Goal: Check status

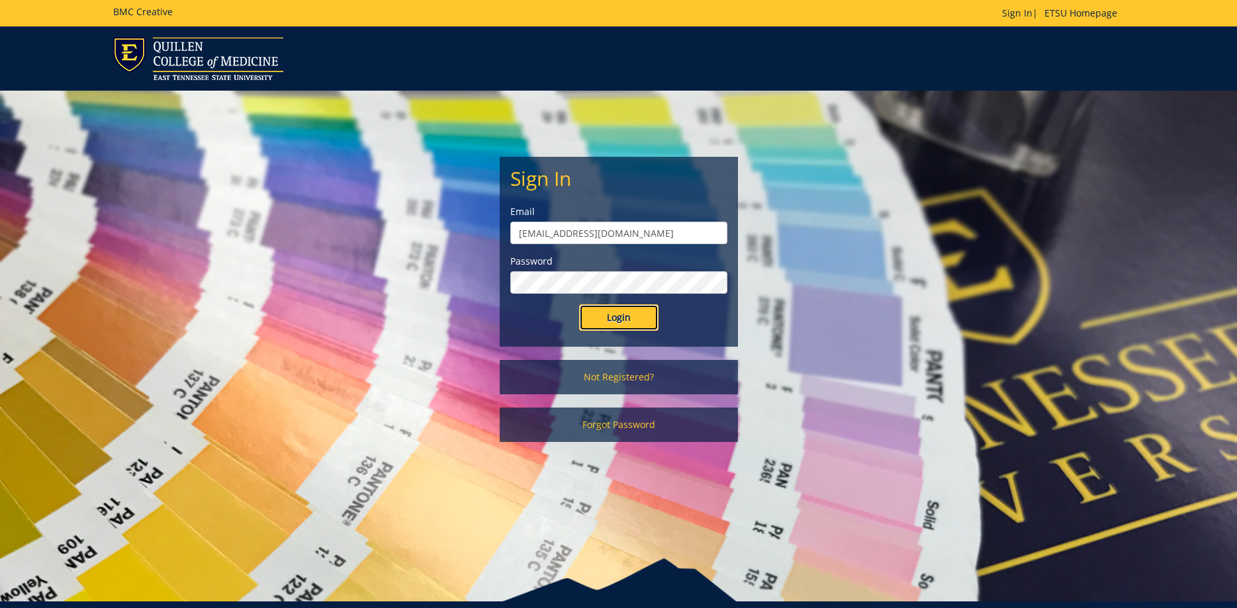
click at [618, 320] on input "Login" at bounding box center [618, 317] width 79 height 26
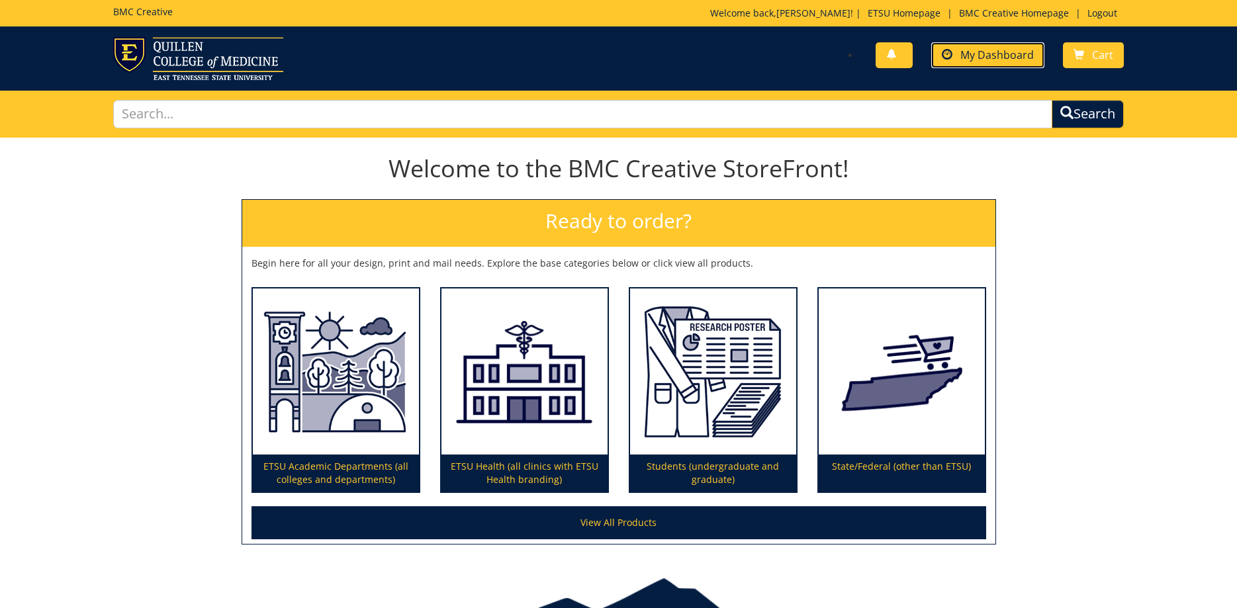
click at [976, 64] on link "My Dashboard" at bounding box center [987, 55] width 113 height 26
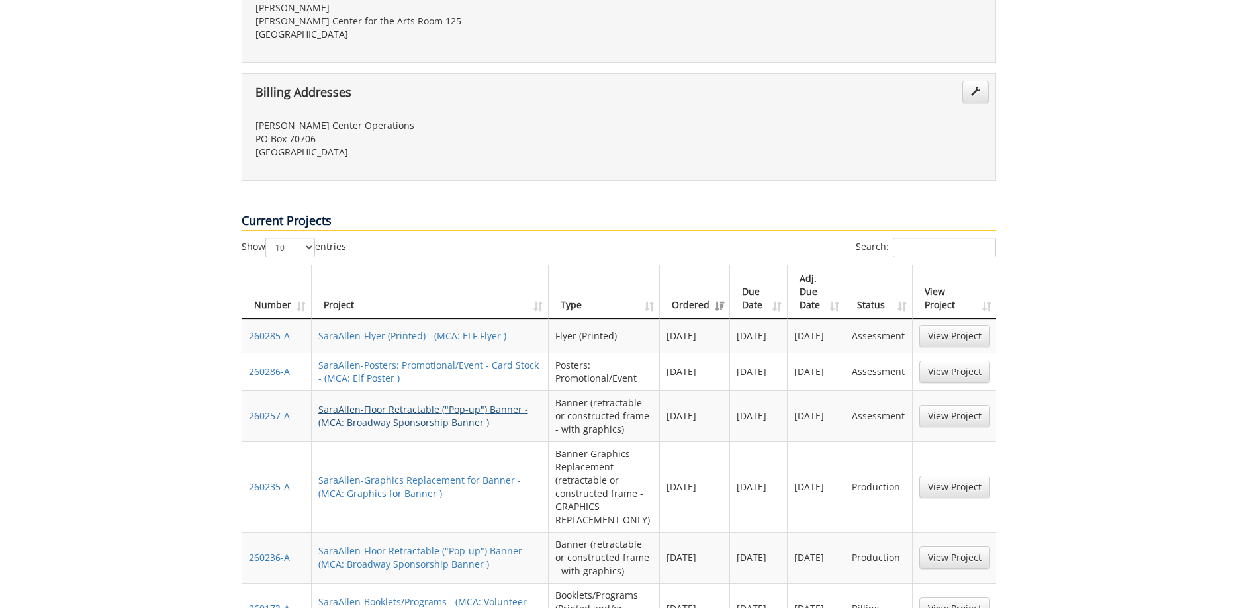
scroll to position [472, 0]
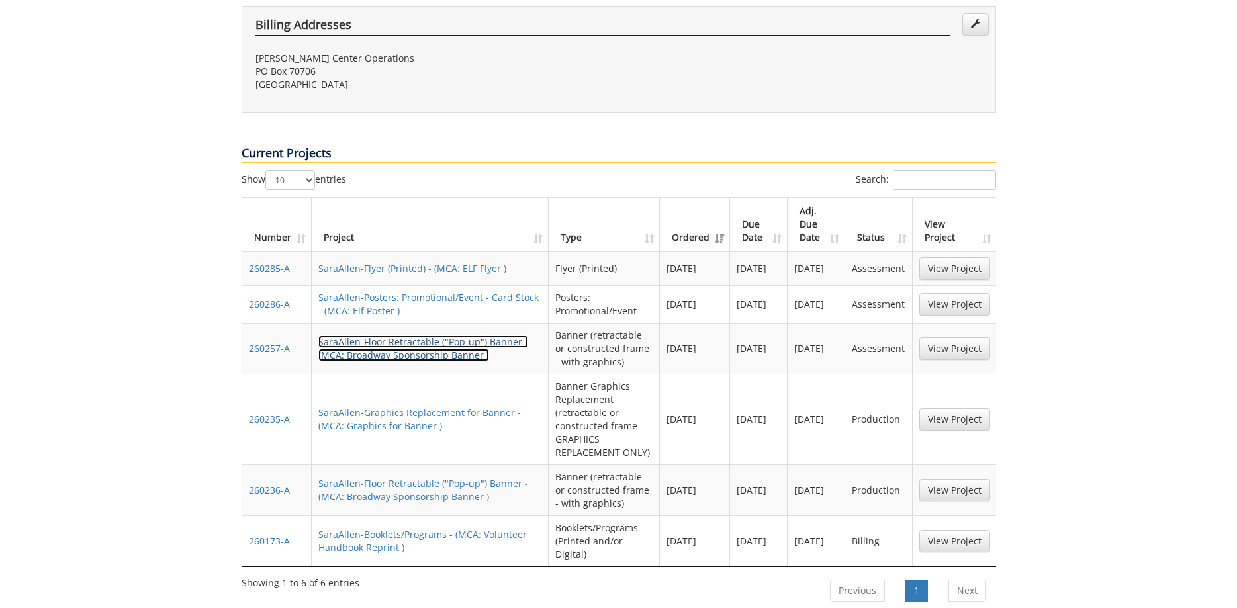
click at [478, 335] on link "SaraAllen-Floor Retractable ("Pop-up") Banner - (MCA: Broadway Sponsorship Bann…" at bounding box center [423, 348] width 210 height 26
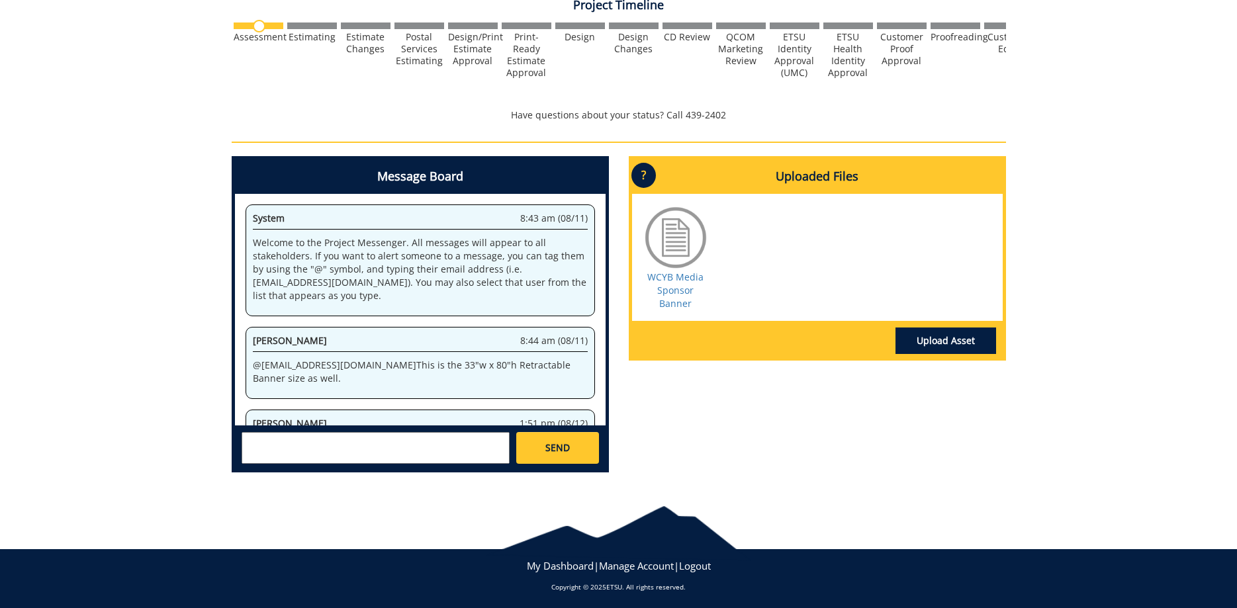
scroll to position [40, 0]
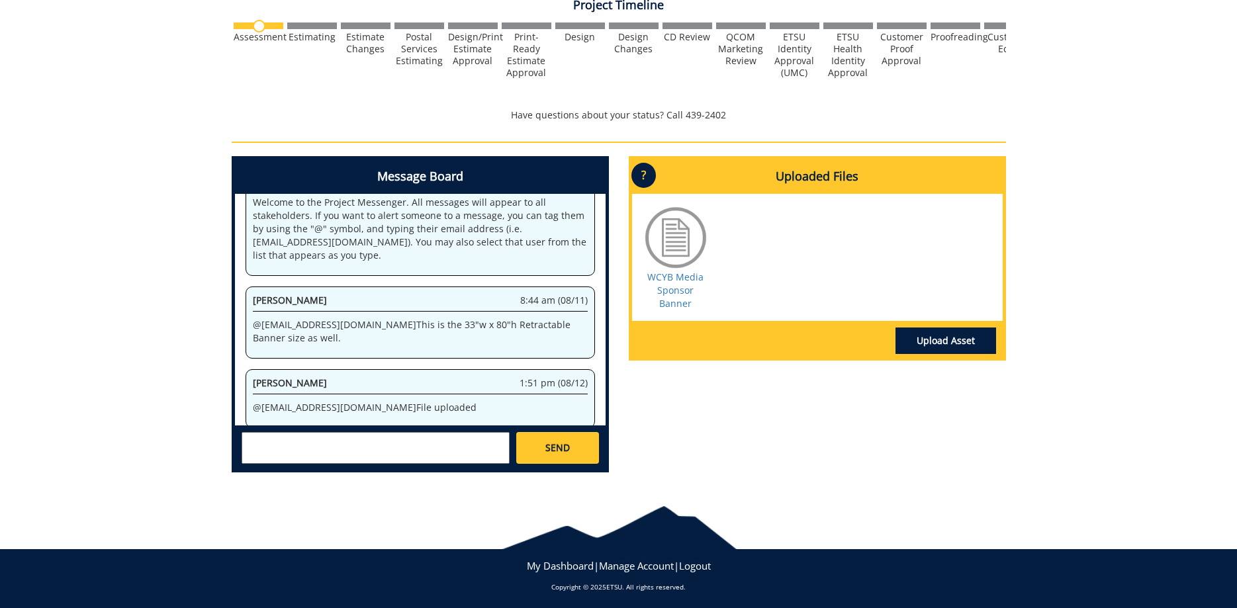
click at [416, 449] on textarea at bounding box center [376, 448] width 268 height 32
type textarea "@fair@mail.etsu.edu @conleyga@etsu.edu Checking on this project."
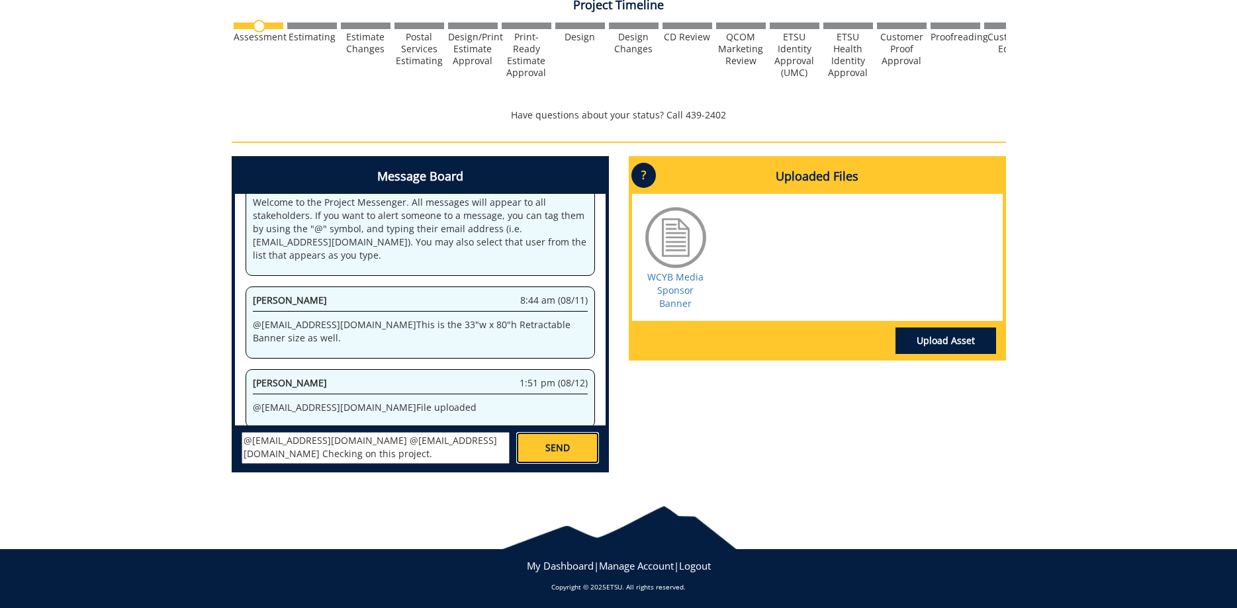
click at [576, 450] on link "SEND" at bounding box center [557, 448] width 82 height 32
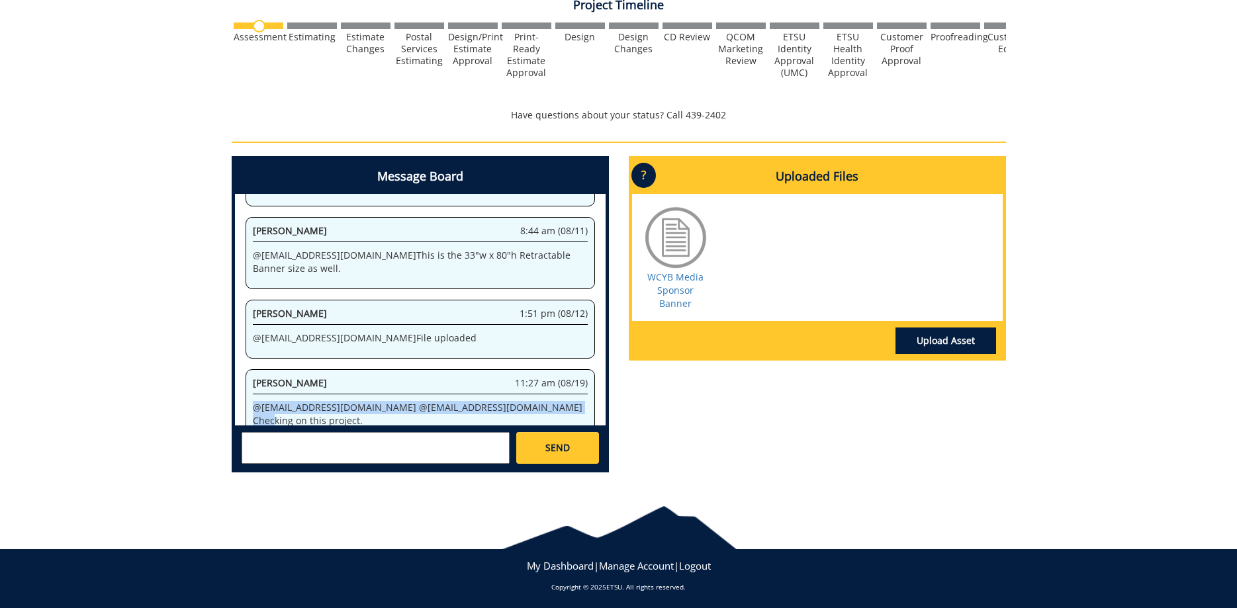
drag, startPoint x: 561, startPoint y: 394, endPoint x: 263, endPoint y: 398, distance: 297.8
click at [250, 396] on div "Sara Allen 11:27 am (08/19) @fair@mail.etsu.edu @conleyga@etsu.edu Checking on …" at bounding box center [419, 405] width 349 height 72
copy p "@fair@mail.etsu.edu @conleyga@etsu.edu Checking on this project."
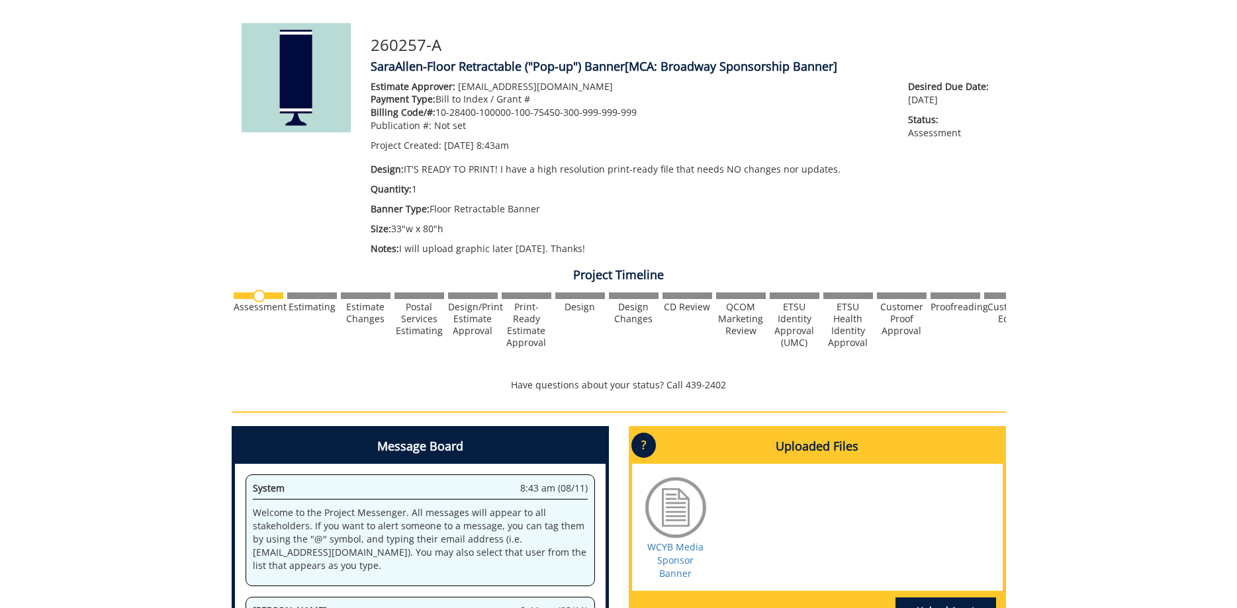
scroll to position [0, 0]
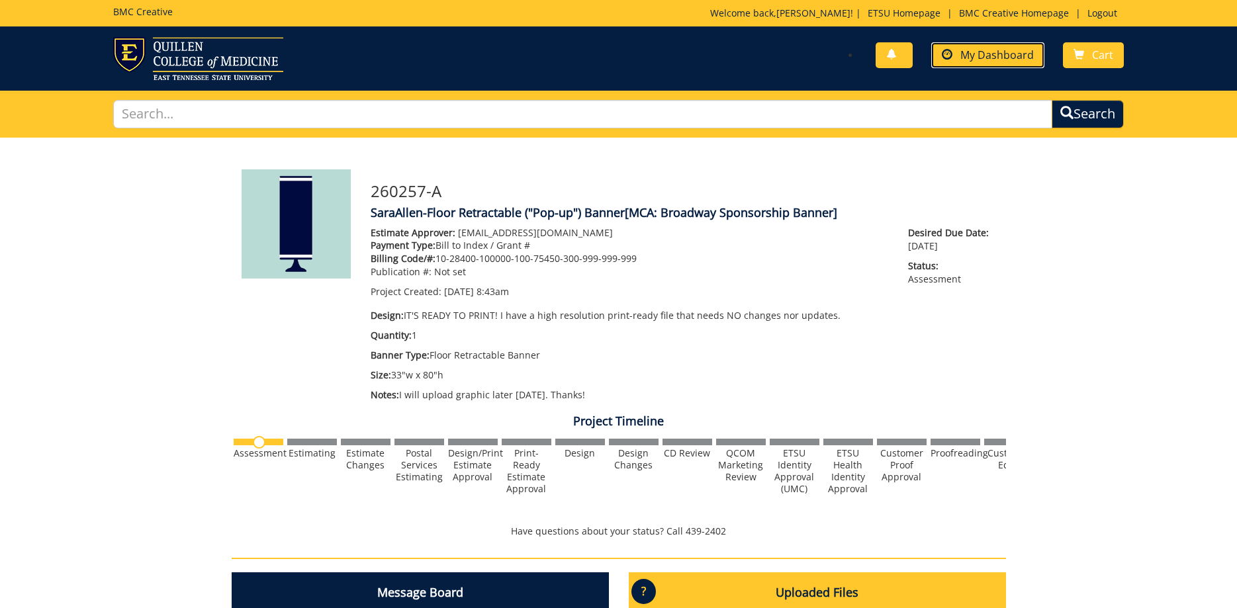
click at [973, 57] on span "My Dashboard" at bounding box center [996, 55] width 73 height 15
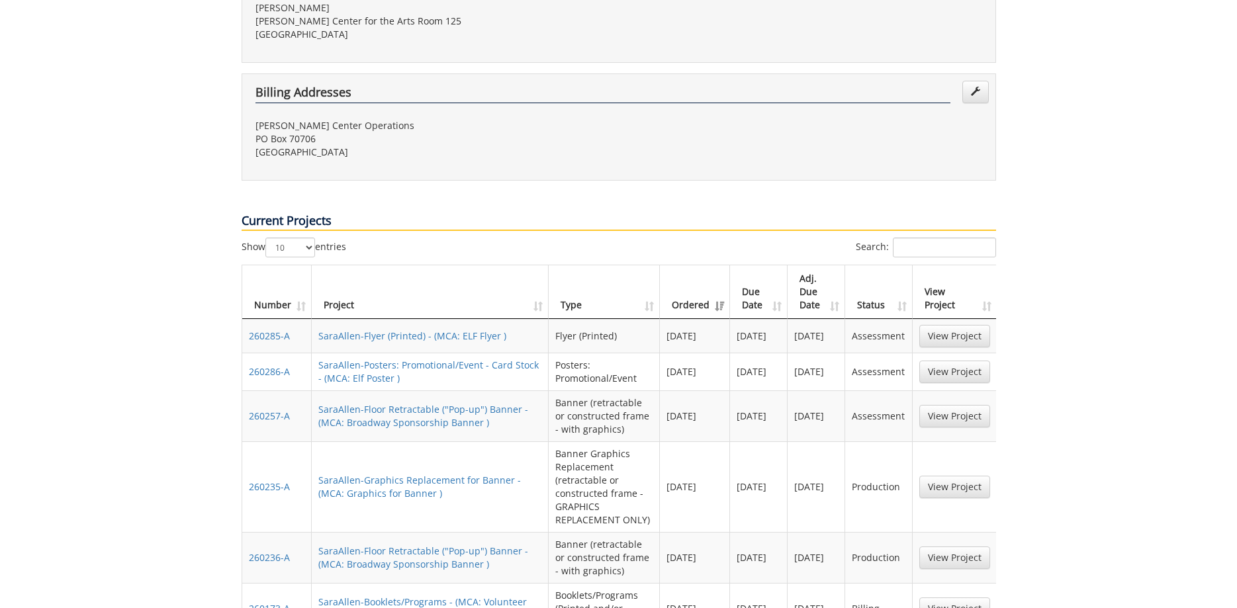
scroll to position [472, 0]
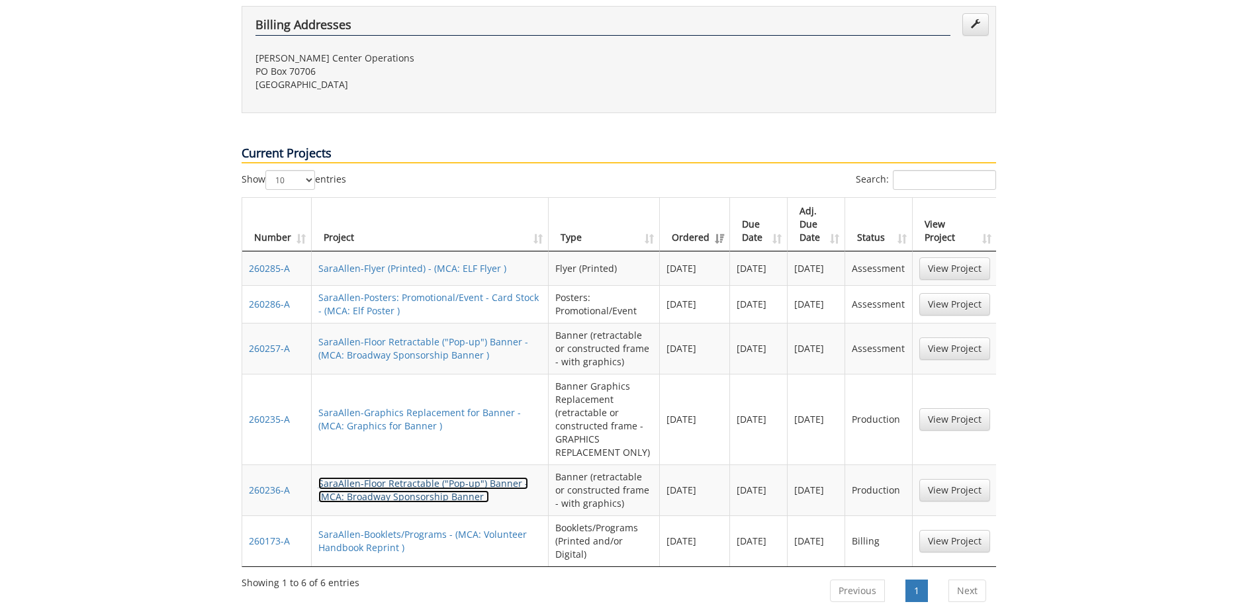
click at [466, 492] on link "SaraAllen-Floor Retractable ("Pop-up") Banner - (MCA: Broadway Sponsorship Bann…" at bounding box center [423, 490] width 210 height 26
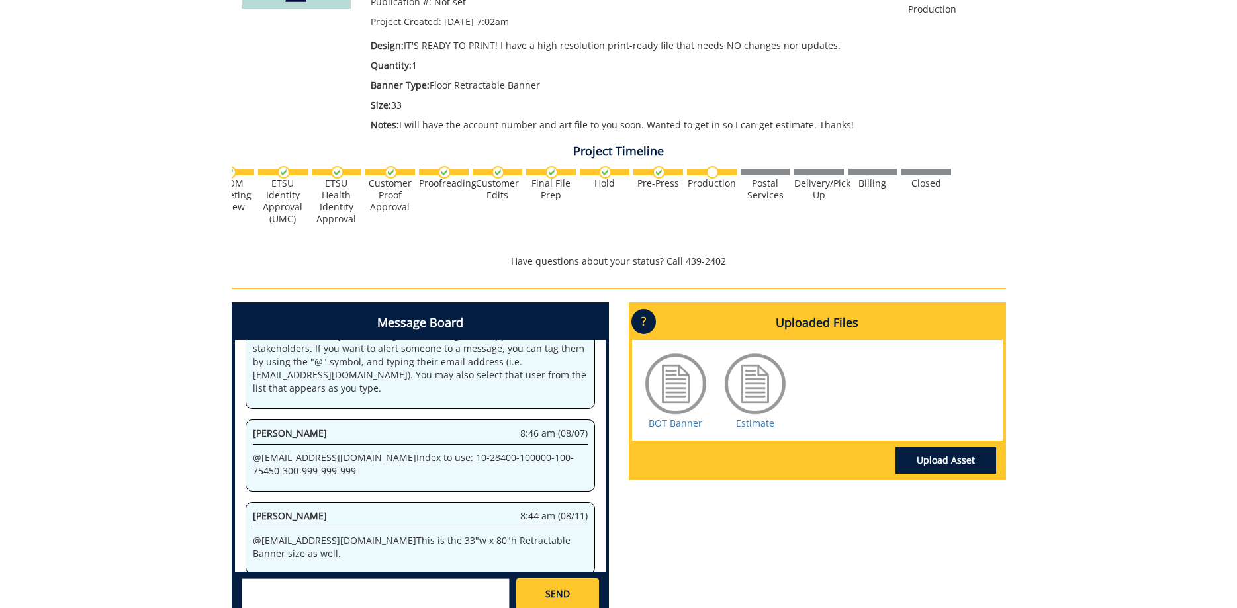
scroll to position [0, 519]
click at [1045, 234] on div "260236-A SaraAllen-Floor Retractable ("Pop-up") Banner [MCA: Broadway Sponsorsh…" at bounding box center [618, 249] width 1237 height 762
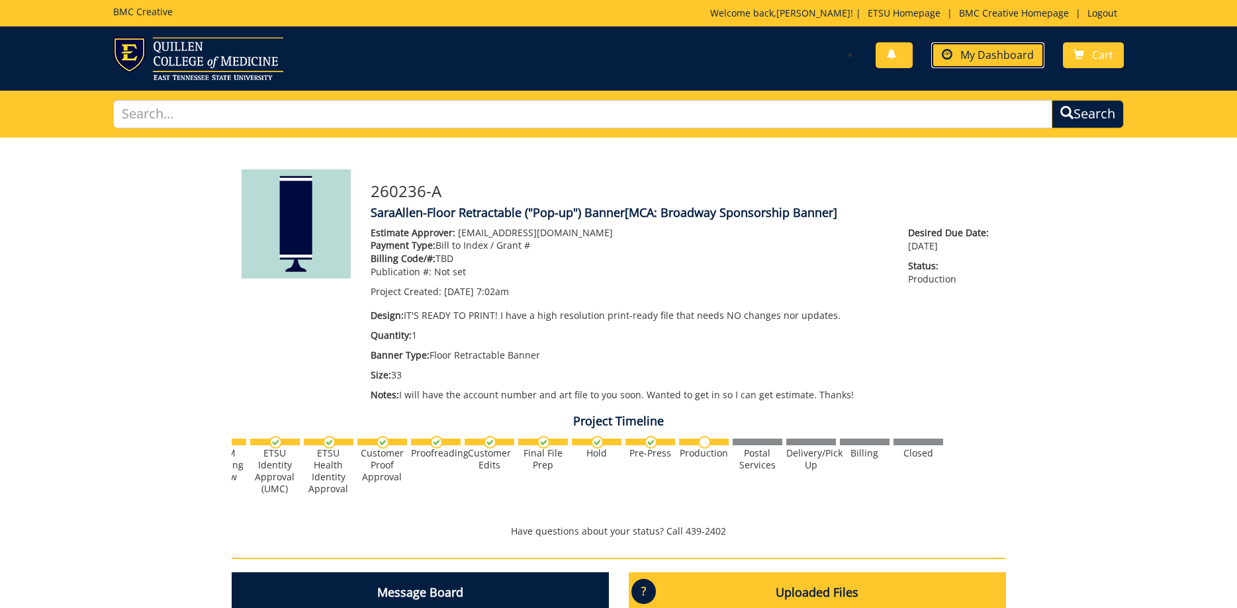
click at [1008, 56] on span "My Dashboard" at bounding box center [996, 55] width 73 height 15
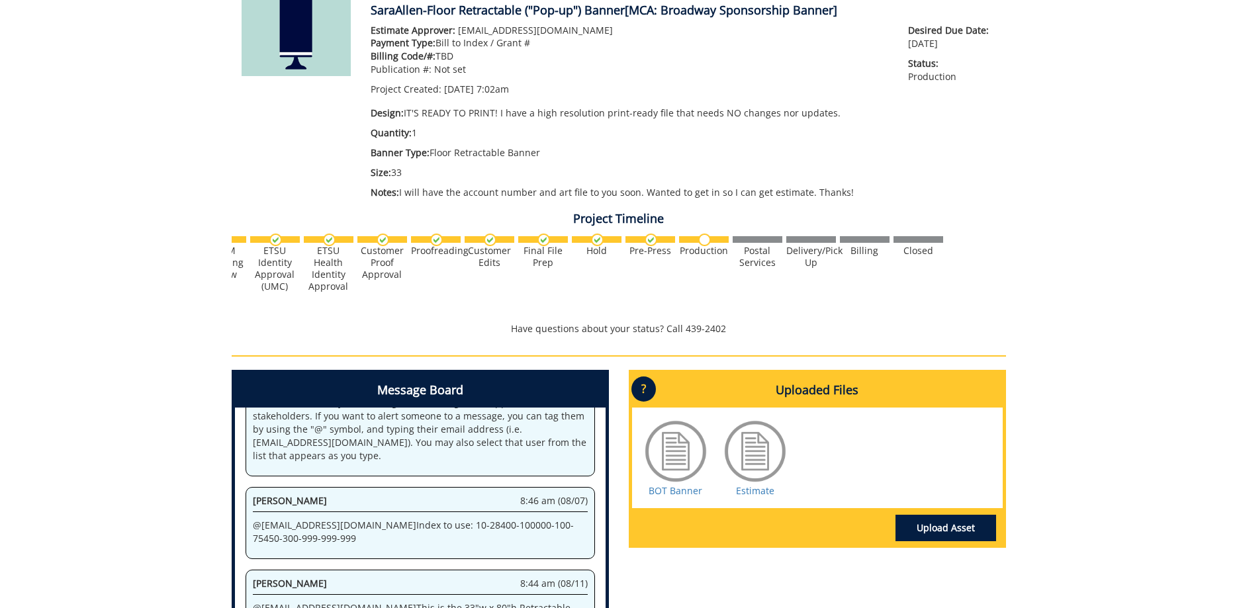
scroll to position [405, 0]
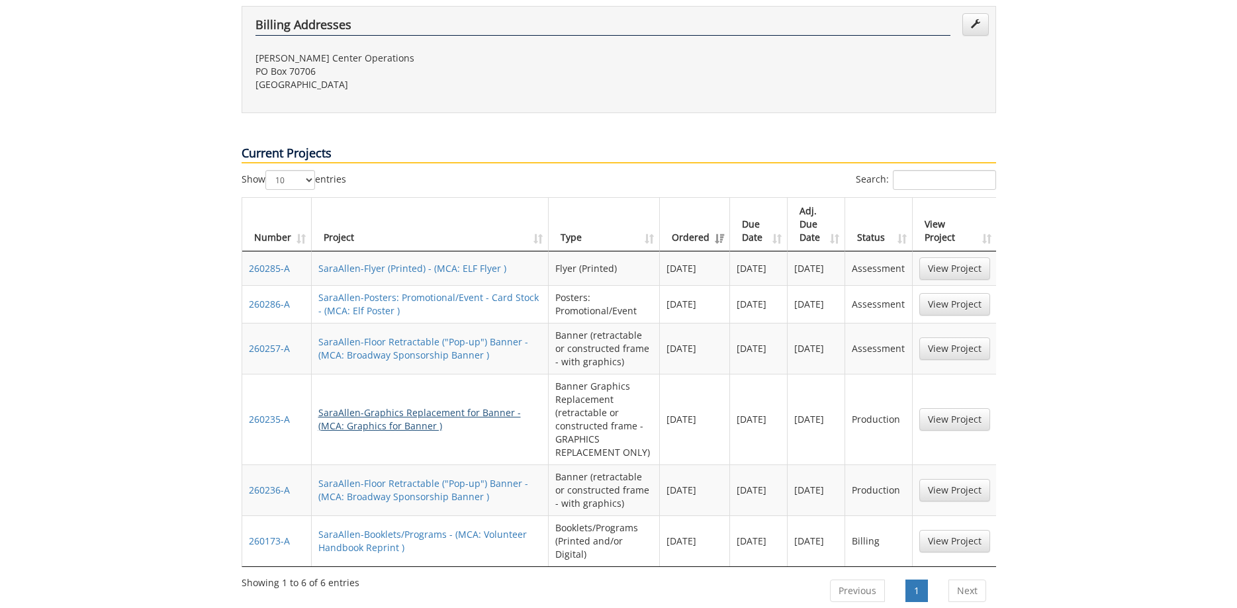
scroll to position [607, 0]
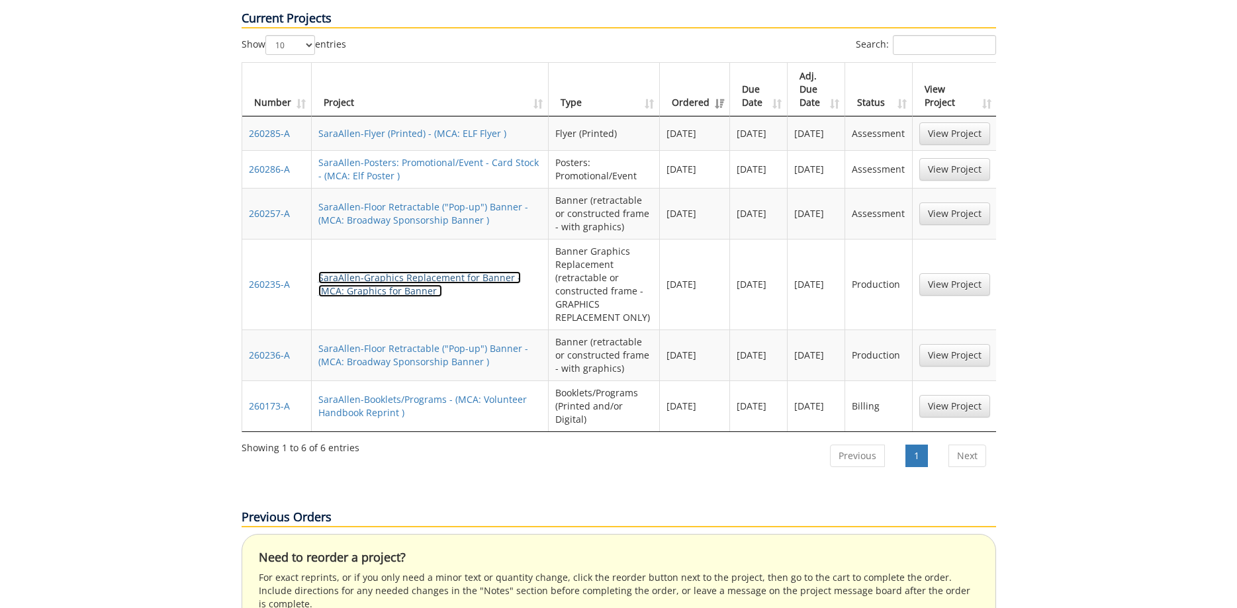
click at [448, 273] on link "SaraAllen-Graphics Replacement for Banner - (MCA: Graphics for Banner )" at bounding box center [419, 284] width 202 height 26
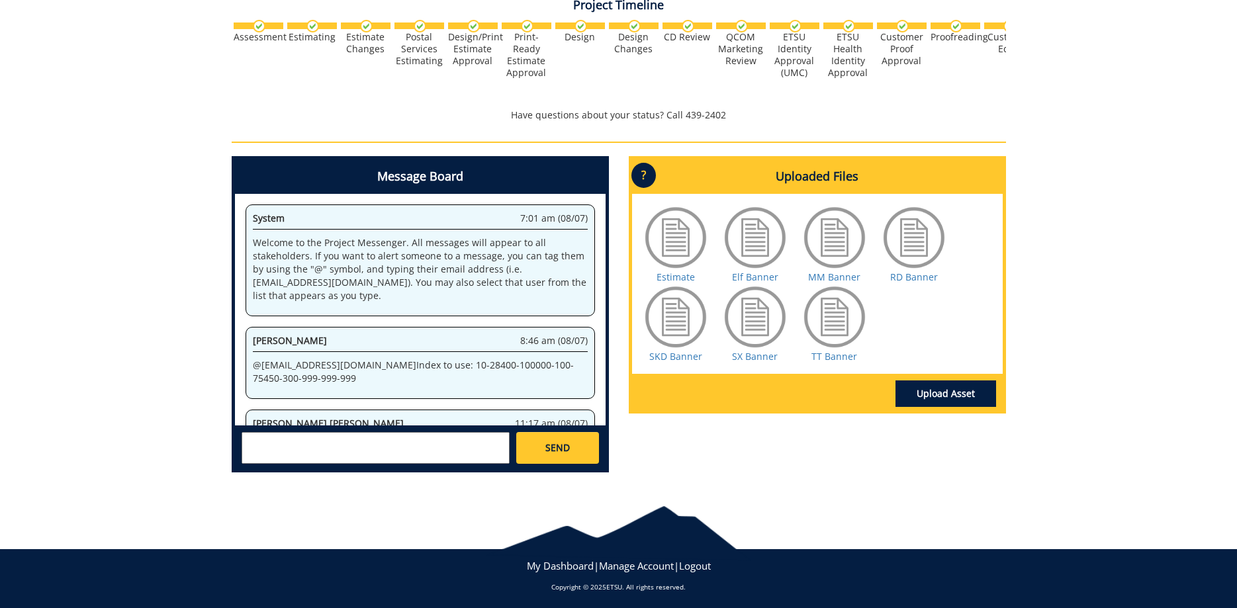
scroll to position [606, 0]
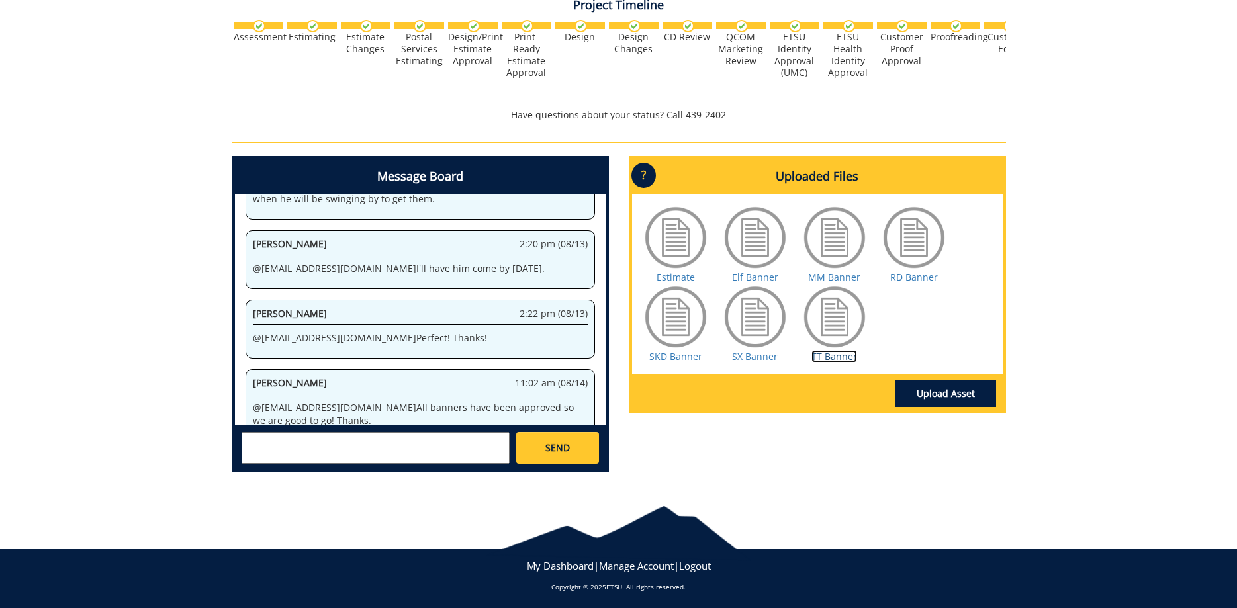
click at [836, 361] on link "TT Banner" at bounding box center [834, 356] width 46 height 13
click at [1189, 245] on div "260235-A SaraAllen-Graphics Replacement for Banner [MCA: Graphics for Banner] E…" at bounding box center [618, 126] width 1237 height 716
click at [429, 441] on textarea at bounding box center [376, 448] width 268 height 32
click at [416, 448] on textarea at bounding box center [376, 448] width 268 height 32
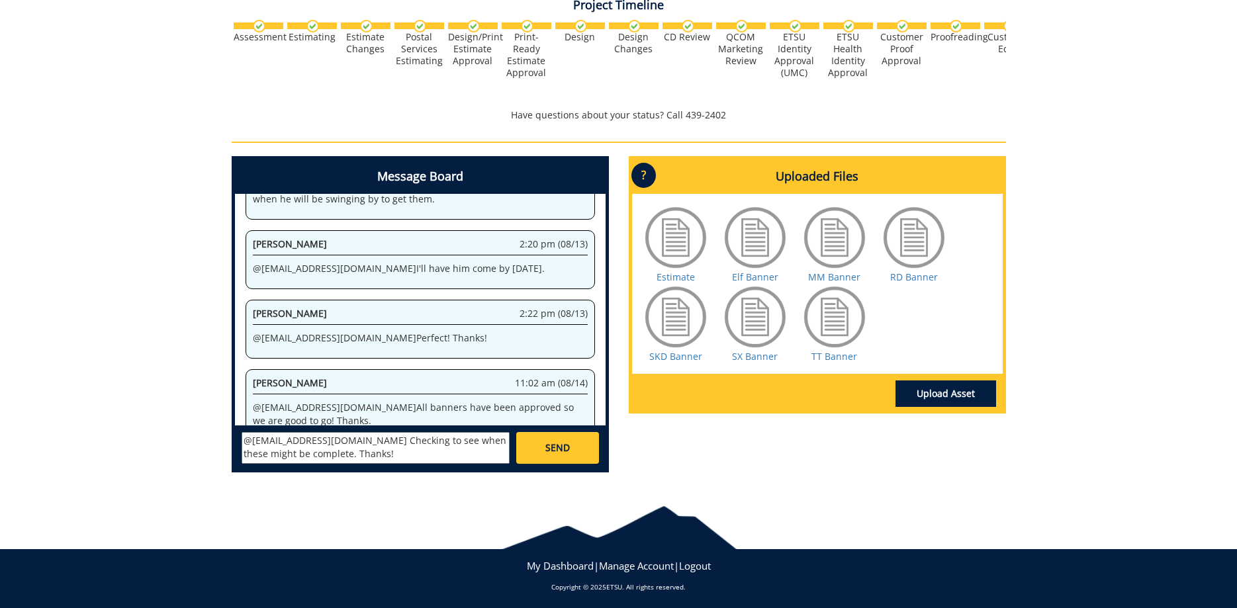
type textarea "@[EMAIL_ADDRESS][DOMAIN_NAME] Checking to see when these might be complete. Tha…"
click at [562, 441] on link "SEND" at bounding box center [557, 448] width 82 height 32
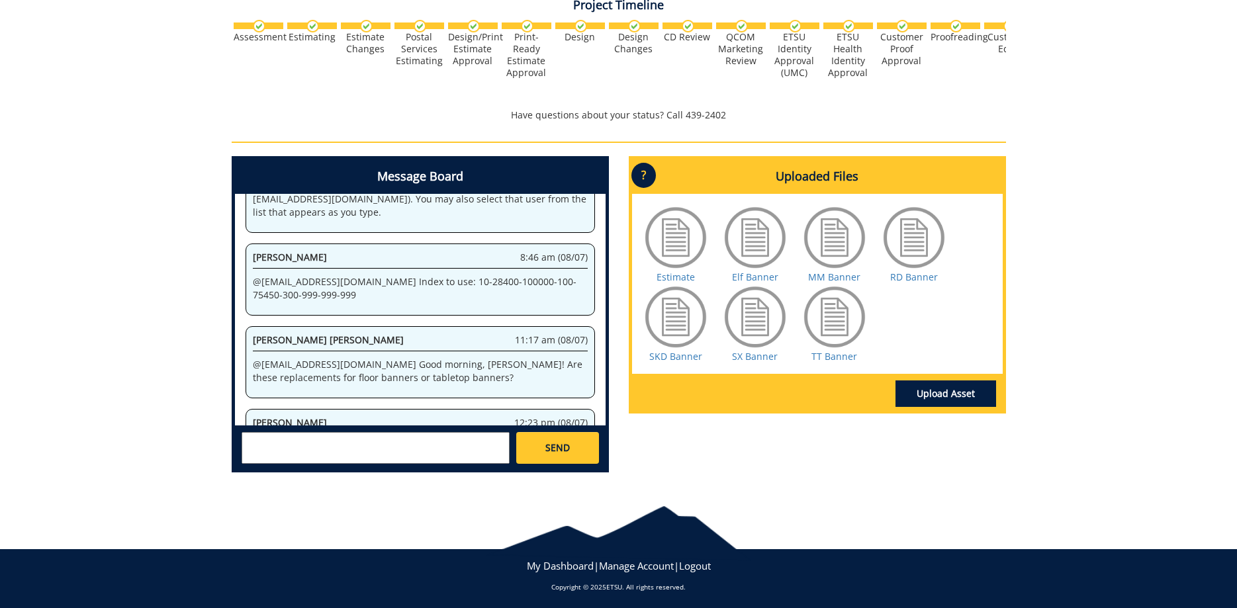
scroll to position [26660, 0]
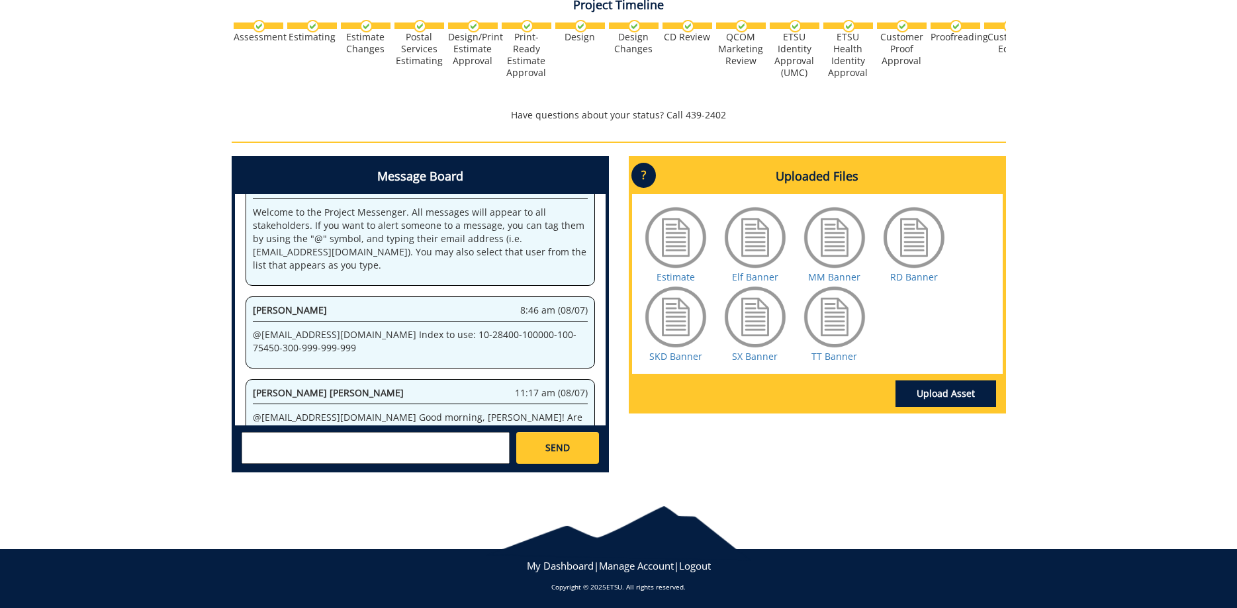
click at [431, 447] on textarea at bounding box center [376, 448] width 268 height 32
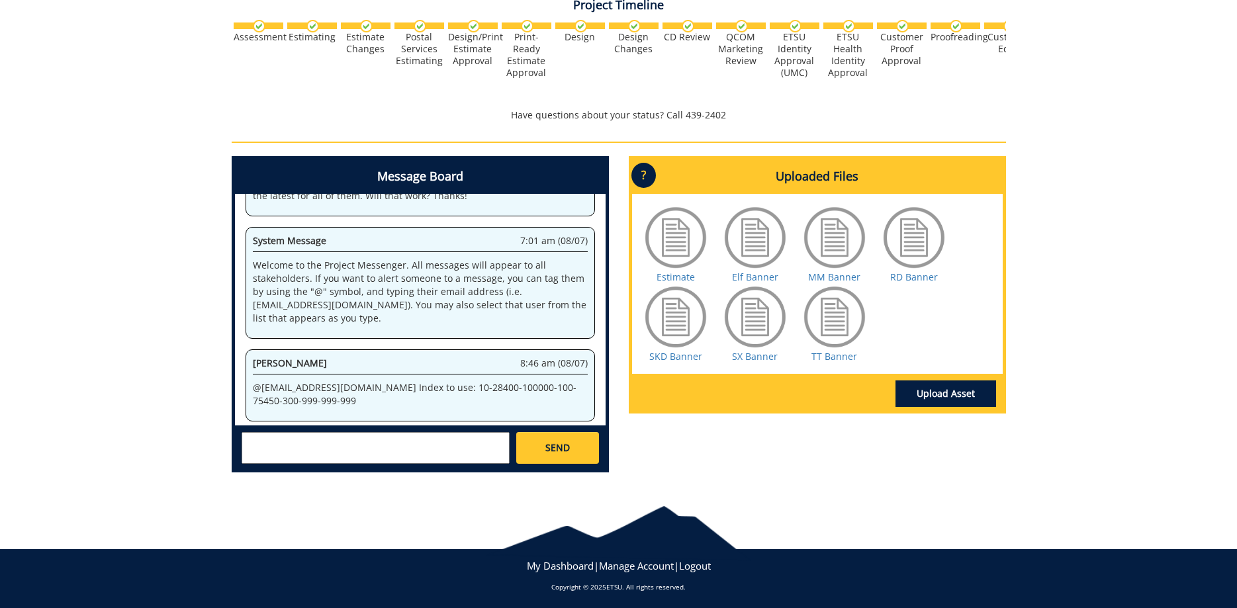
click at [431, 447] on textarea at bounding box center [376, 448] width 268 height 32
type textarea "y"
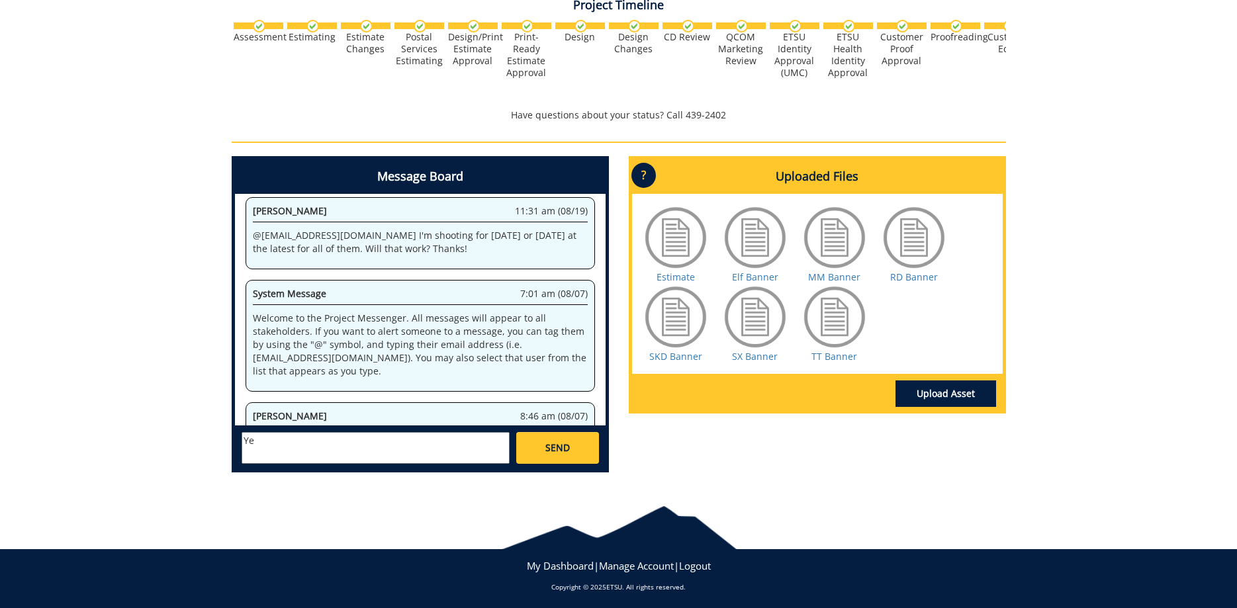
type textarea "Y"
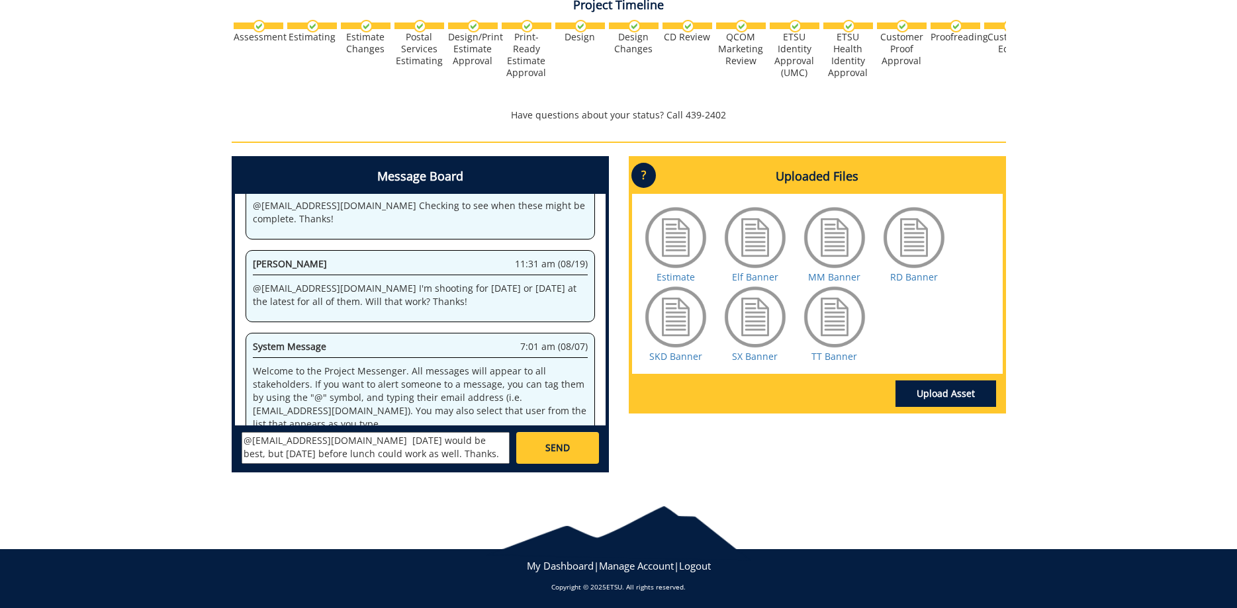
type textarea "@[EMAIL_ADDRESS][DOMAIN_NAME] [DATE] would be best, but [DATE] before lunch cou…"
click at [552, 447] on span "SEND" at bounding box center [557, 447] width 24 height 13
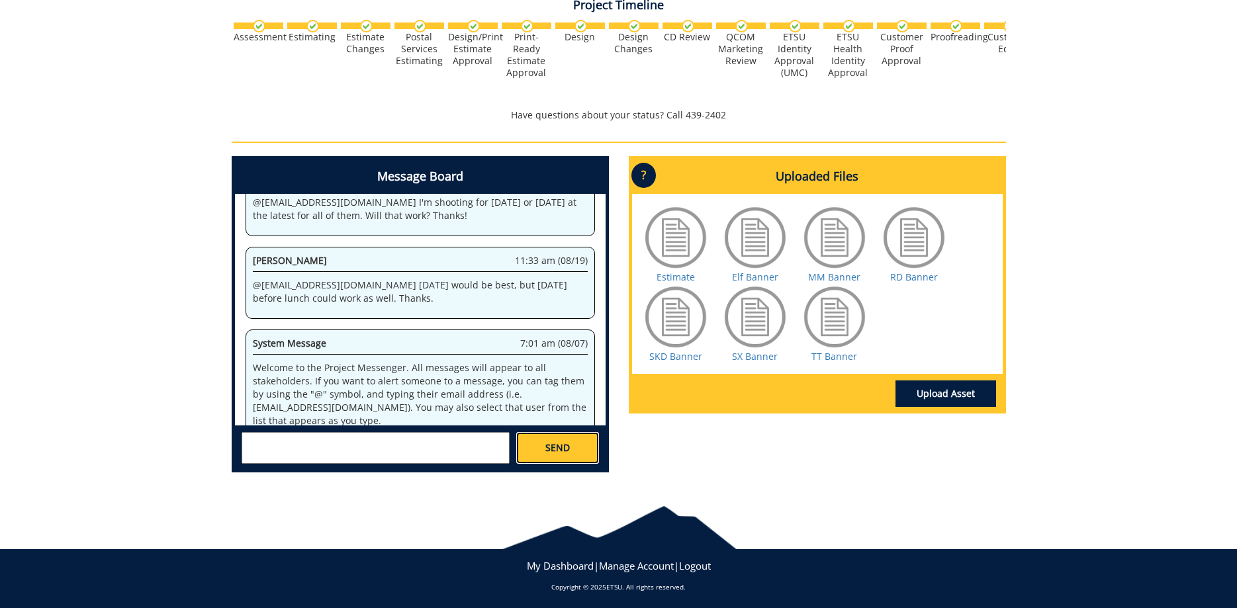
scroll to position [37991, 0]
